Goal: Information Seeking & Learning: Find specific fact

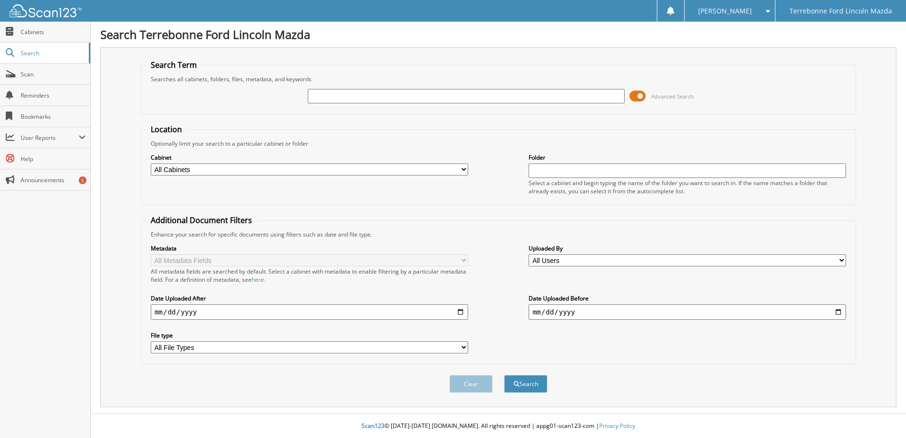
click at [330, 92] on input "text" at bounding box center [467, 96] width 318 height 14
type input "71329"
click at [504, 375] on button "Search" at bounding box center [525, 384] width 43 height 18
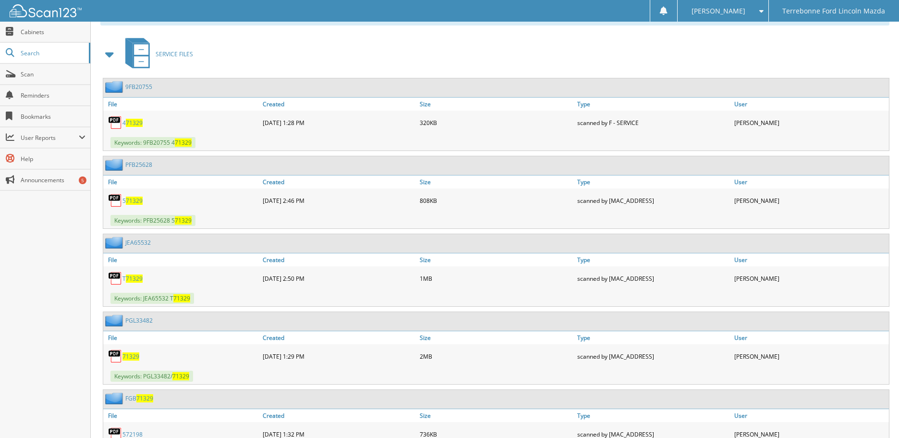
scroll to position [432, 0]
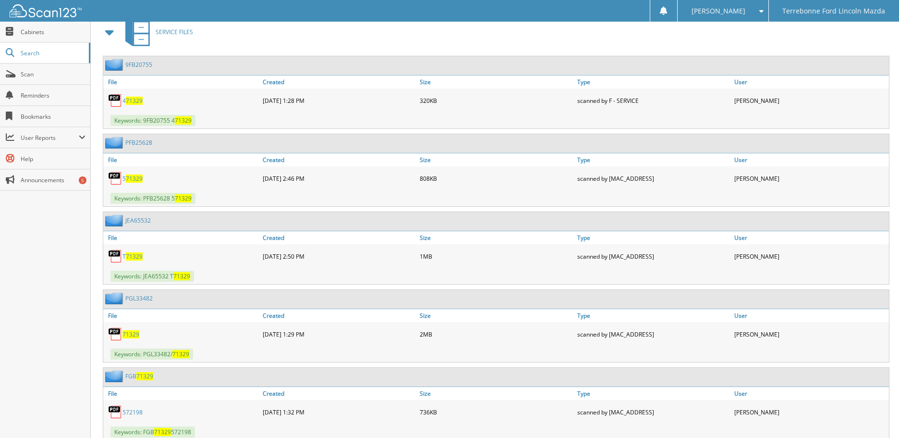
click at [133, 333] on span "71329" at bounding box center [130, 334] width 17 height 8
